Goal: Information Seeking & Learning: Learn about a topic

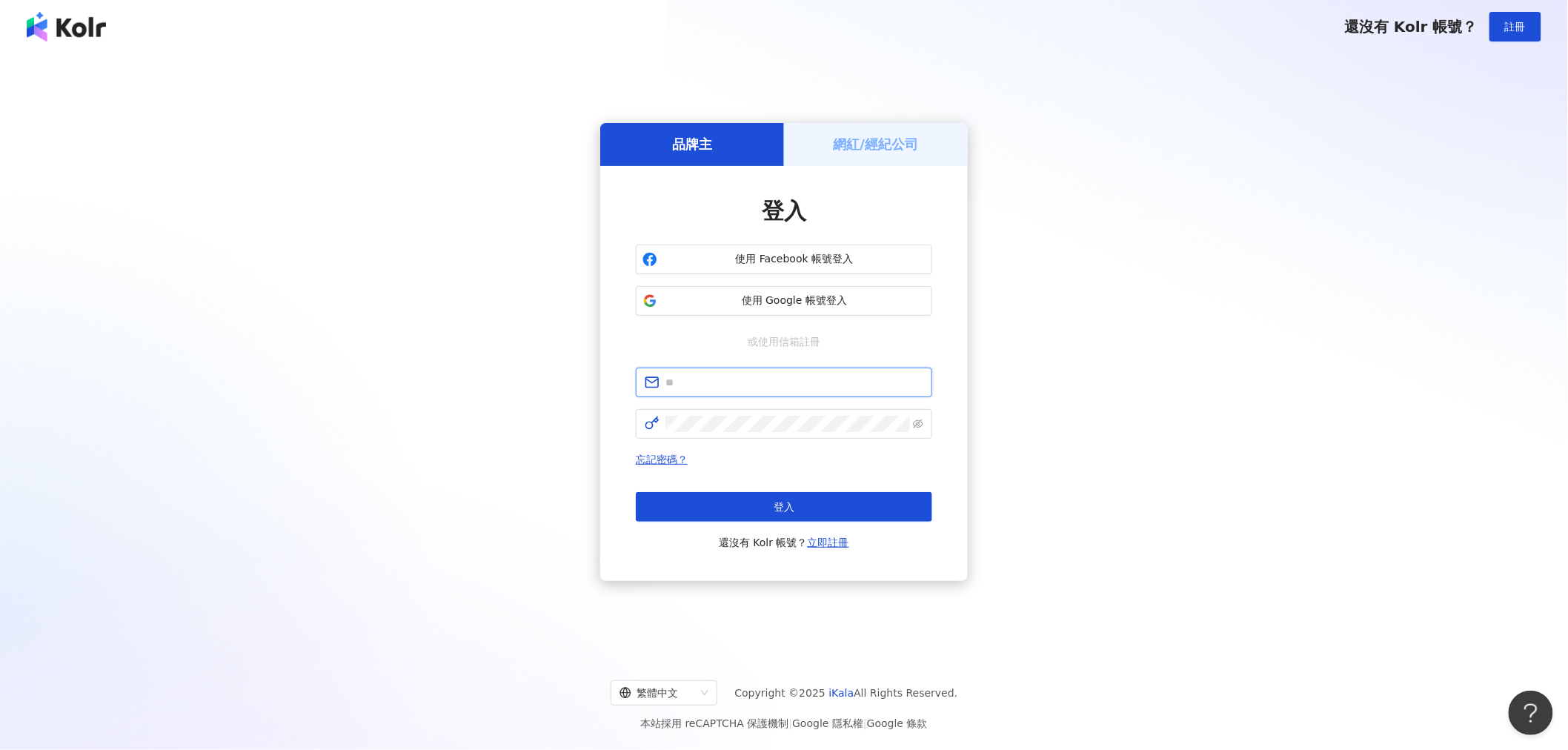
drag, startPoint x: 789, startPoint y: 379, endPoint x: 796, endPoint y: 389, distance: 12.2
click at [789, 379] on input "text" at bounding box center [794, 383] width 258 height 17
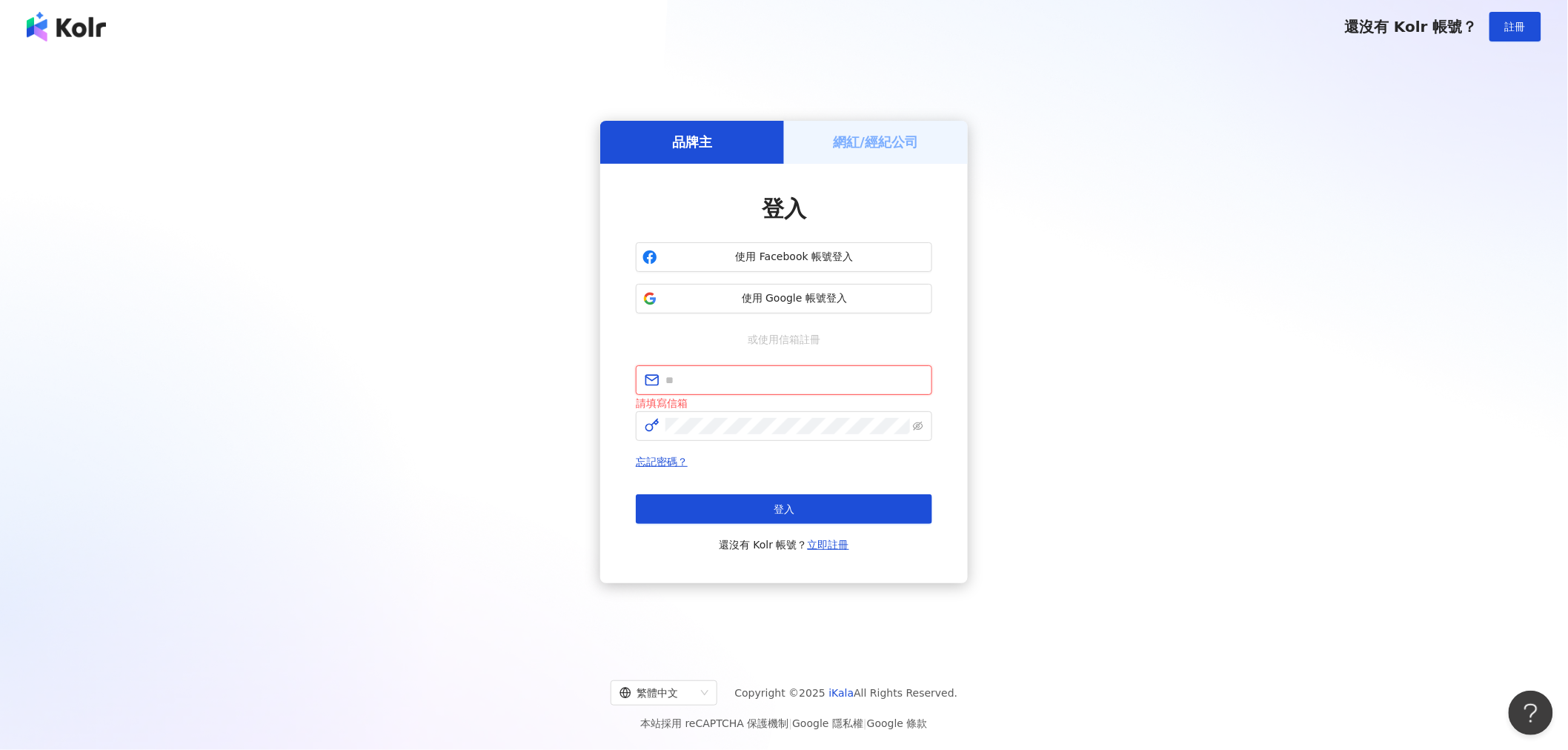
type input "**********"
click button "登入" at bounding box center [784, 509] width 297 height 30
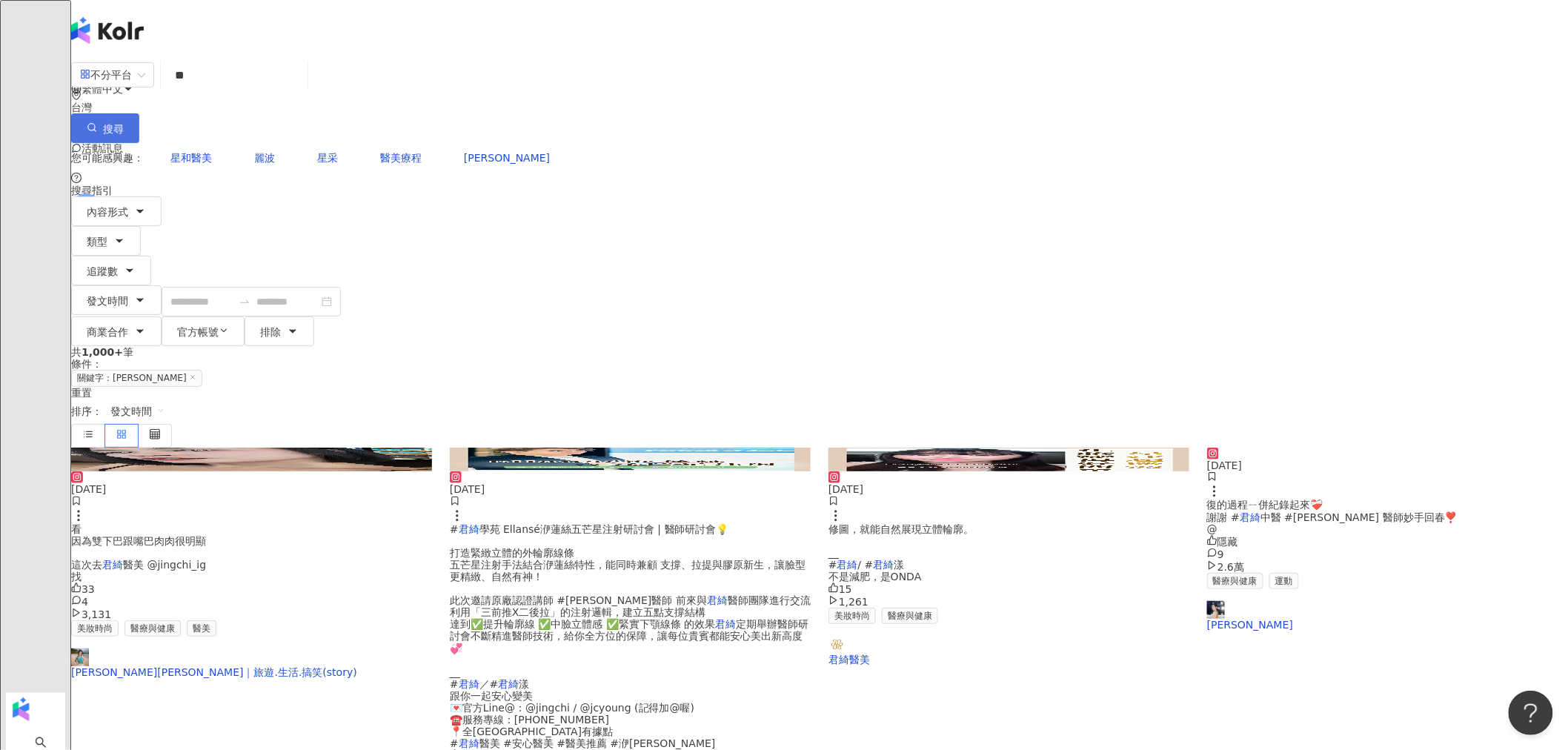
click at [124, 123] on span "搜尋" at bounding box center [113, 129] width 21 height 12
click at [432, 582] on div "33 4 3,131" at bounding box center [251, 601] width 360 height 38
click at [206, 523] on span "看 因為雙下巴跟嘴巴肉肉很明顯 這次去" at bounding box center [138, 547] width 135 height 47
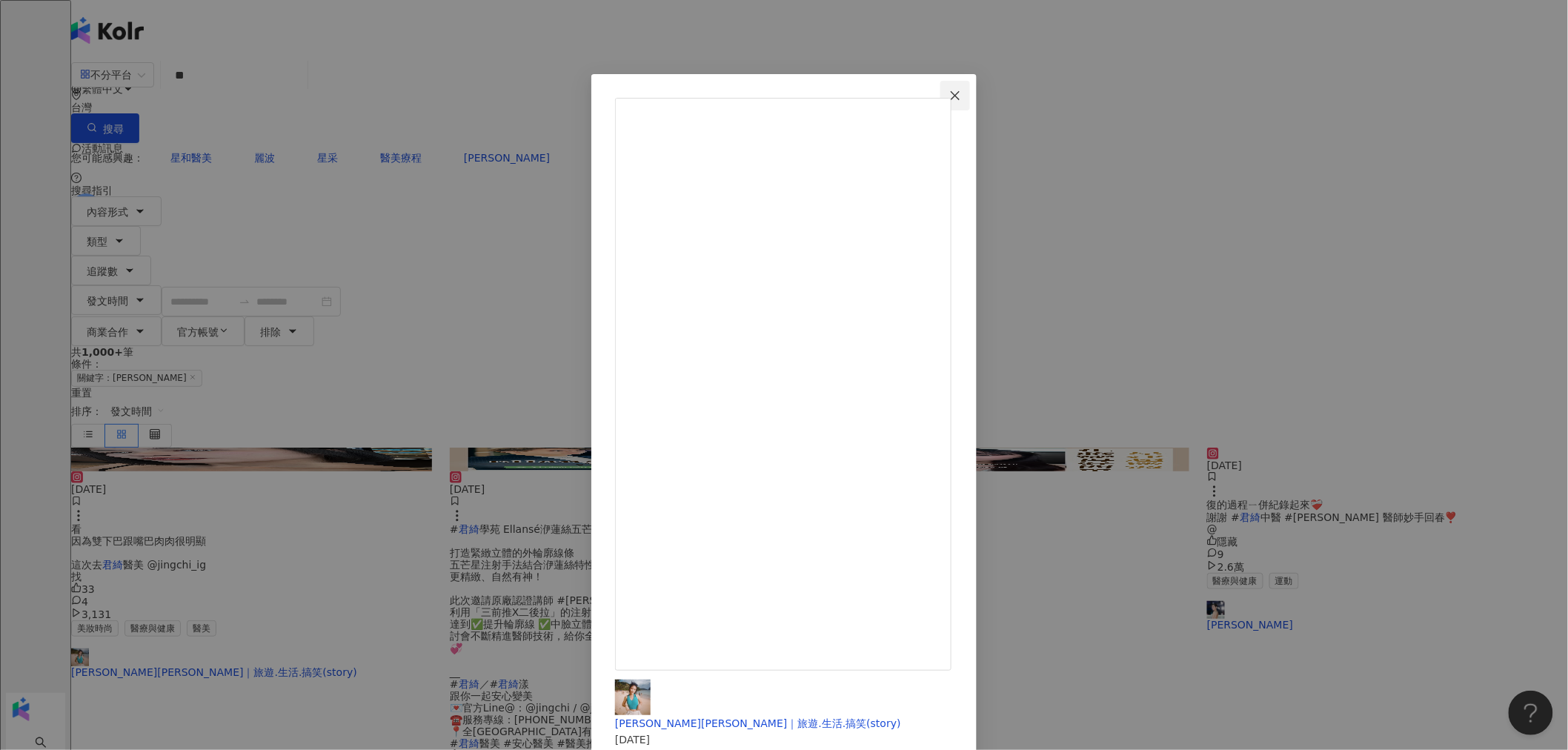
click at [960, 98] on icon "close" at bounding box center [955, 95] width 12 height 12
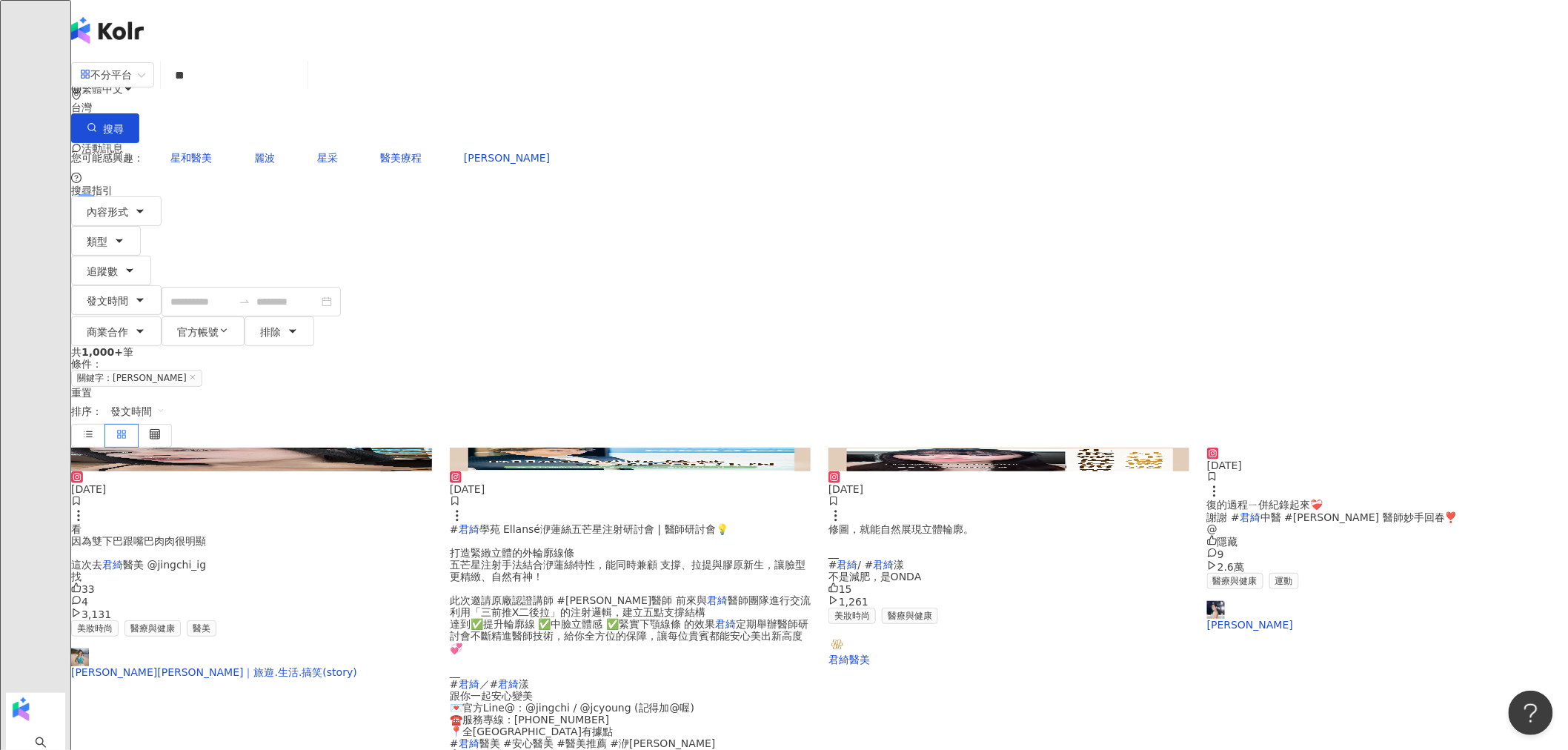
click at [776, 523] on span "學苑 Ellansé洢蓮絲五芒星注射研討會 | 醫師研討會💡 打造緊緻立體的外輪廓線條 五芒星注射手法結合洢蓮絲特性，能同時兼顧 支撐、拉提與膠原新生，讓臉型…" at bounding box center [627, 565] width 355 height 84
